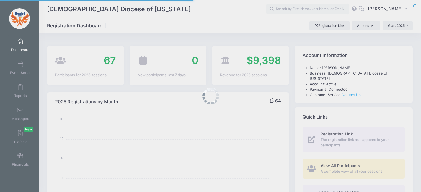
select select
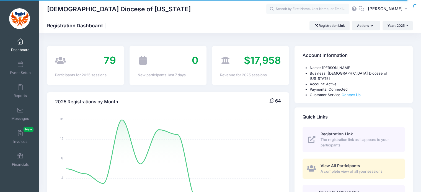
scroll to position [25, 0]
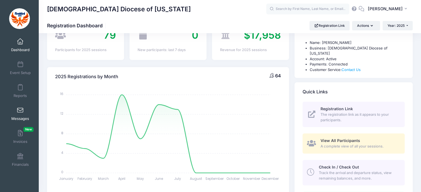
click at [20, 113] on span at bounding box center [20, 111] width 0 height 6
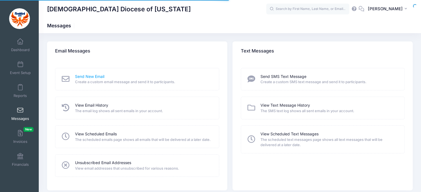
click at [94, 79] on link "Send New Email" at bounding box center [89, 77] width 29 height 6
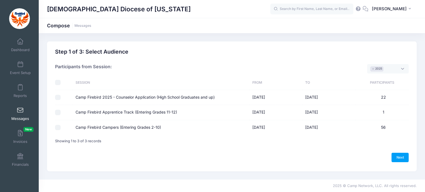
click at [58, 128] on input "Camp Firebird Campers (Entering Grades 2-10)" at bounding box center [58, 128] width 6 height 6
checkbox input "true"
click at [398, 158] on link "Next" at bounding box center [400, 157] width 17 height 9
select select "50"
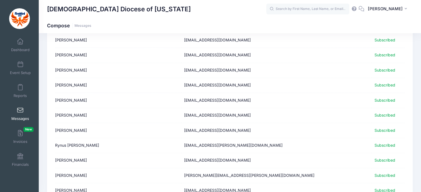
scroll to position [701, 0]
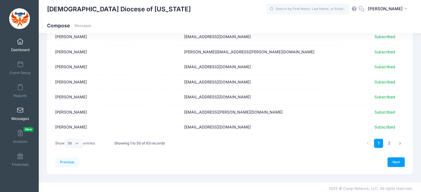
click at [21, 45] on link "Dashboard" at bounding box center [20, 44] width 26 height 19
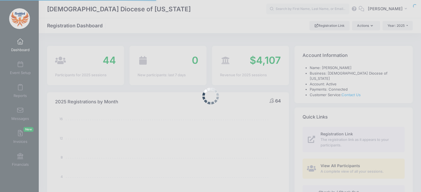
select select
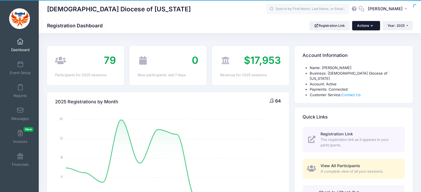
click at [372, 26] on icon "button" at bounding box center [373, 26] width 4 height 0
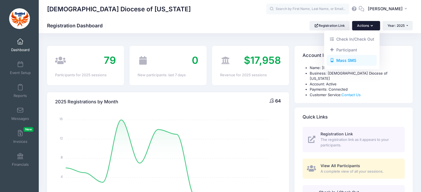
click at [347, 59] on link "Mass SMS" at bounding box center [352, 60] width 50 height 11
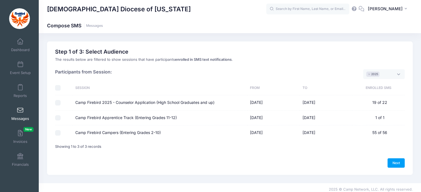
click at [58, 133] on input "Camp Firebird Campers (Entering Grades 2-10)" at bounding box center [58, 133] width 6 height 6
checkbox input "true"
click at [394, 159] on link "Next" at bounding box center [395, 163] width 17 height 9
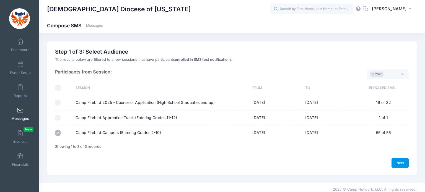
select select "50"
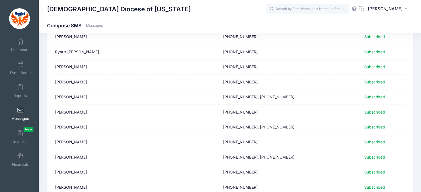
scroll to position [701, 0]
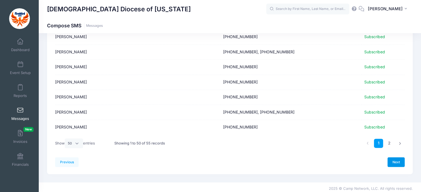
click at [396, 159] on link "Next" at bounding box center [395, 161] width 17 height 9
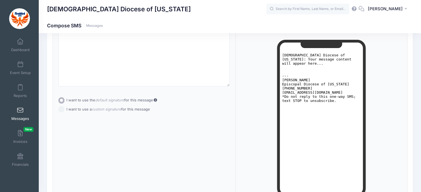
scroll to position [0, 0]
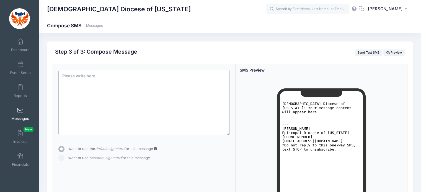
click at [191, 102] on textarea at bounding box center [144, 102] width 172 height 65
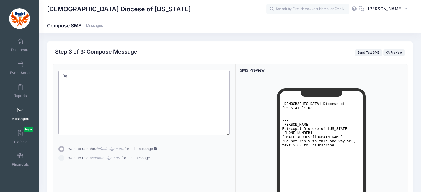
type textarea "D"
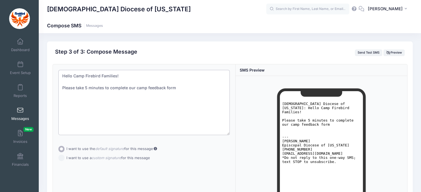
drag, startPoint x: 180, startPoint y: 87, endPoint x: 135, endPoint y: 88, distance: 44.9
click at [135, 88] on textarea "Hello Camp Firebird Families! Please take 5 minutes to complete our camp feedba…" at bounding box center [144, 102] width 172 height 65
drag, startPoint x: 135, startPoint y: 88, endPoint x: 126, endPoint y: 99, distance: 13.5
click at [126, 99] on textarea "Hello Camp Firebird Families! Please take 5 minutes to complete our camp feedba…" at bounding box center [144, 102] width 172 height 65
click at [194, 94] on textarea "Hello Camp Firebird Families! Please take 5 minutes to complete our camp feedba…" at bounding box center [144, 102] width 172 height 65
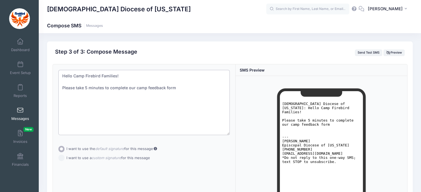
click at [190, 89] on textarea "Hello Camp Firebird Families! Please take 5 minutes to complete our camp feedba…" at bounding box center [144, 102] width 172 height 65
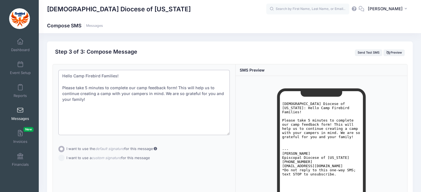
paste textarea "https://forms.gle/FFeTUtWRoDjP8E1j8"
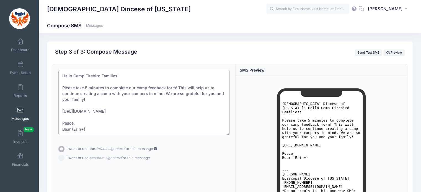
click at [107, 113] on textarea "Hello Camp Firebird Families! Please take 5 minutes to complete our camp feedba…" at bounding box center [144, 102] width 172 height 65
type textarea "Hello Camp Firebird Families! Please take 5 minutes to complete our camp feedba…"
click at [361, 51] on button "Send Test SMS" at bounding box center [369, 53] width 28 height 7
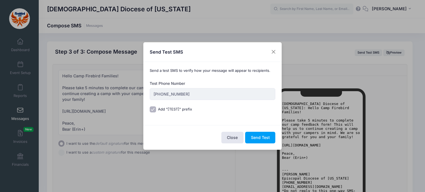
click at [152, 110] on input "Add "[TEST]" prefix to subject" at bounding box center [153, 110] width 6 height 6
click at [151, 110] on input "Add "[TEST]" prefix to subject" at bounding box center [153, 110] width 6 height 6
checkbox input "true"
click at [259, 141] on button "Send Test" at bounding box center [260, 138] width 30 height 12
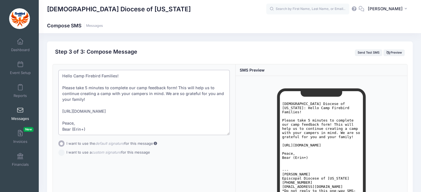
click at [63, 86] on textarea "Hello Camp Firebird Families! Please take 5 minutes to complete our camp feedba…" at bounding box center [144, 102] width 172 height 65
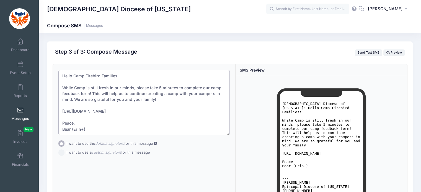
click at [157, 100] on textarea "Hello Camp Firebird Families! While Camp is still fresh in our minds, please ta…" at bounding box center [144, 102] width 172 height 65
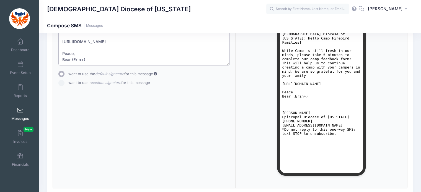
scroll to position [109, 0]
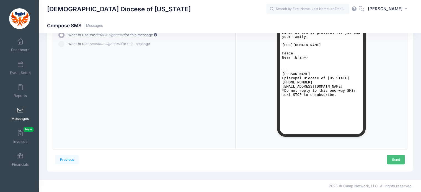
type textarea "Hello Camp Firebird Families! While Camp is still fresh in our minds, please ta…"
click at [397, 160] on link "Send" at bounding box center [396, 159] width 18 height 9
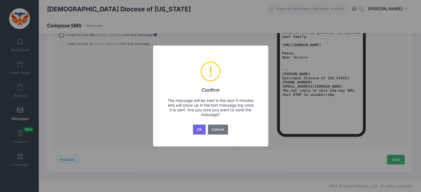
scroll to position [0, 0]
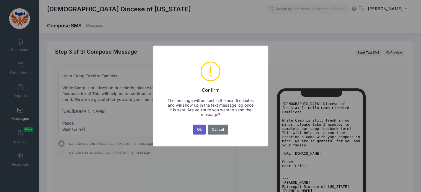
click at [200, 130] on button "Ok" at bounding box center [199, 130] width 13 height 10
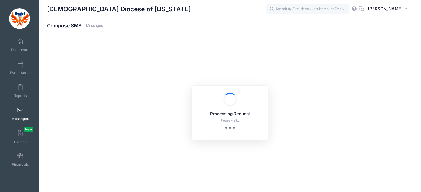
scroll to position [109, 0]
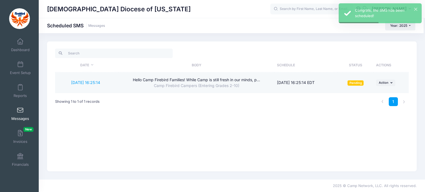
click at [265, 92] on td "Hello Camp Firebird Families! While Camp is still fresh in our minds, p... Camp…" at bounding box center [197, 83] width 156 height 20
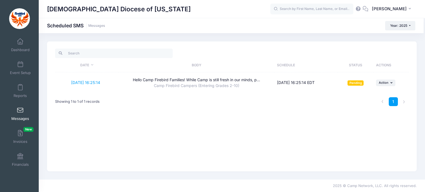
click at [20, 109] on span at bounding box center [20, 111] width 0 height 6
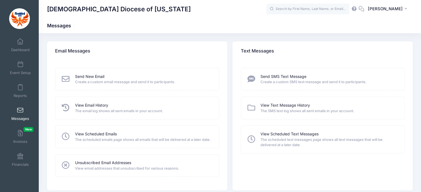
click at [160, 81] on span "Create a custom email message and send it to participants." at bounding box center [143, 82] width 137 height 6
click at [94, 72] on div "Send New Email Create a custom email message and send it to participants." at bounding box center [137, 79] width 164 height 22
click at [90, 75] on link "Send New Email" at bounding box center [89, 77] width 29 height 6
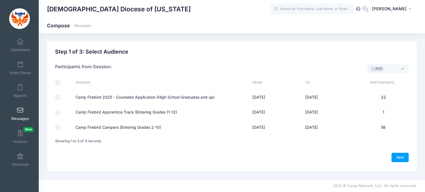
click at [59, 126] on input "Camp Firebird Campers (Entering Grades 2-10)" at bounding box center [58, 128] width 6 height 6
checkbox input "true"
click at [397, 157] on link "Next" at bounding box center [400, 157] width 17 height 9
select select "50"
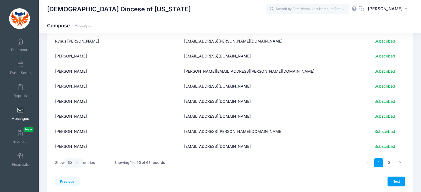
scroll to position [701, 0]
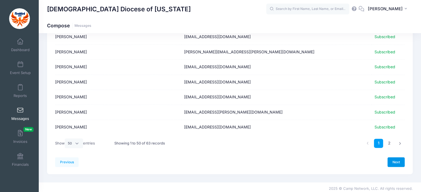
click at [402, 160] on link "Next" at bounding box center [395, 161] width 17 height 9
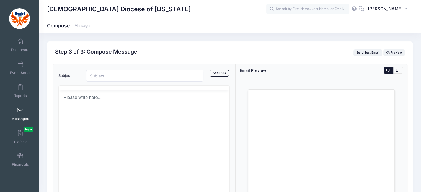
scroll to position [0, 0]
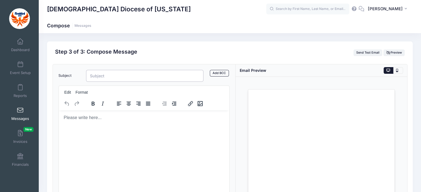
click at [108, 74] on input "Subject" at bounding box center [145, 76] width 118 height 12
type input "Camp Firebird 2025 Feedback Form - Please fill out!"
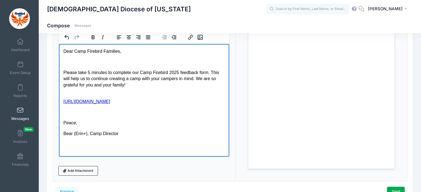
scroll to position [67, 0]
click at [66, 71] on p "Please take 5 minutes to complete our Camp Firebird 2025 feedback form. This wi…" at bounding box center [144, 81] width 162 height 25
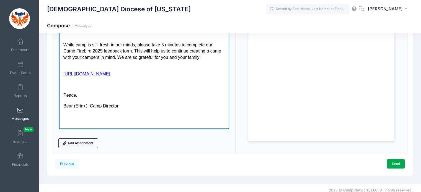
scroll to position [99, 0]
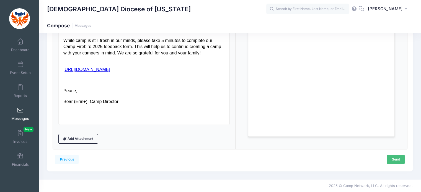
click at [397, 161] on link "Send" at bounding box center [396, 159] width 18 height 9
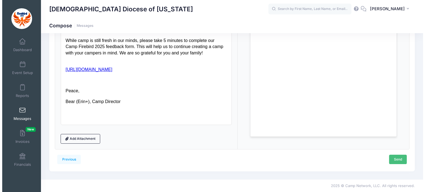
scroll to position [0, 0]
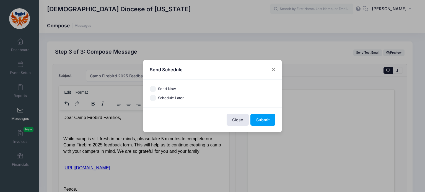
click at [165, 90] on label "Send Now" at bounding box center [167, 89] width 18 height 6
click at [156, 90] on input "Send Now" at bounding box center [153, 89] width 6 height 6
radio input "true"
click at [264, 121] on button "Submit" at bounding box center [262, 120] width 25 height 12
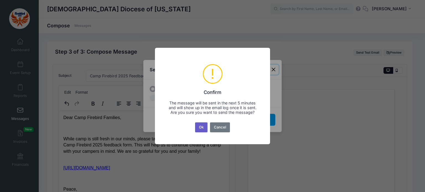
click at [203, 128] on button "Ok" at bounding box center [201, 128] width 13 height 10
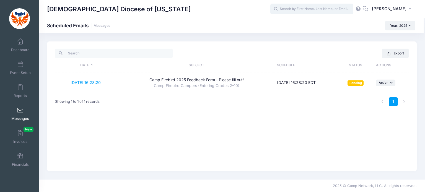
click at [314, 8] on input "text" at bounding box center [311, 9] width 83 height 11
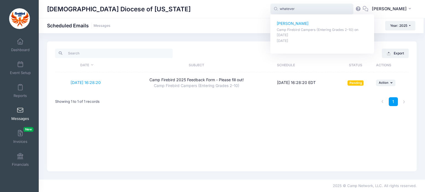
click at [317, 32] on p "Camp Firebird Campers (Entering Grades 2-10) on [DATE]" at bounding box center [322, 32] width 91 height 10
type input "[PERSON_NAME] (Camp Firebird Campers (Entering Grades 2-10), [DATE])"
